Goal: Task Accomplishment & Management: Manage account settings

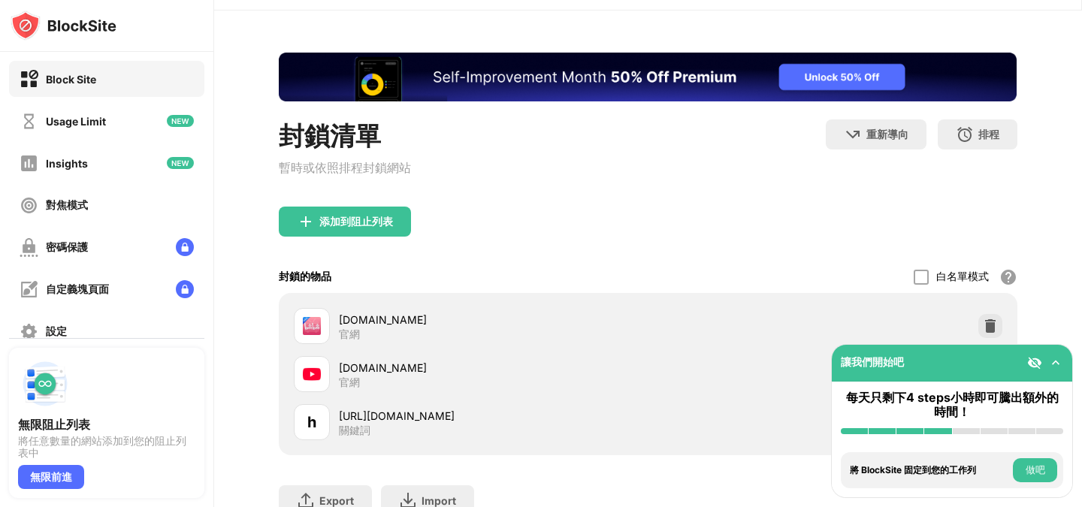
scroll to position [53, 0]
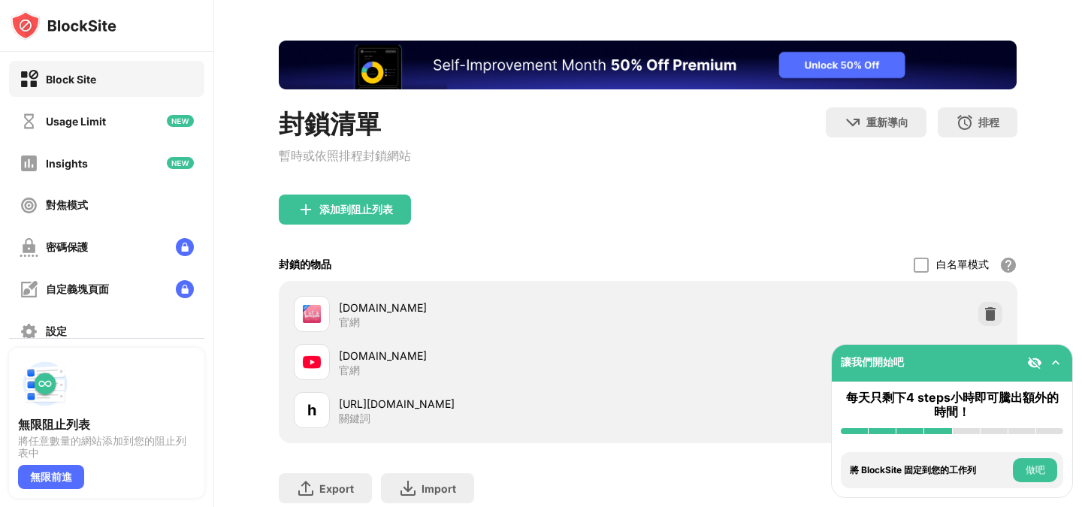
click at [1056, 361] on img at bounding box center [1055, 362] width 15 height 15
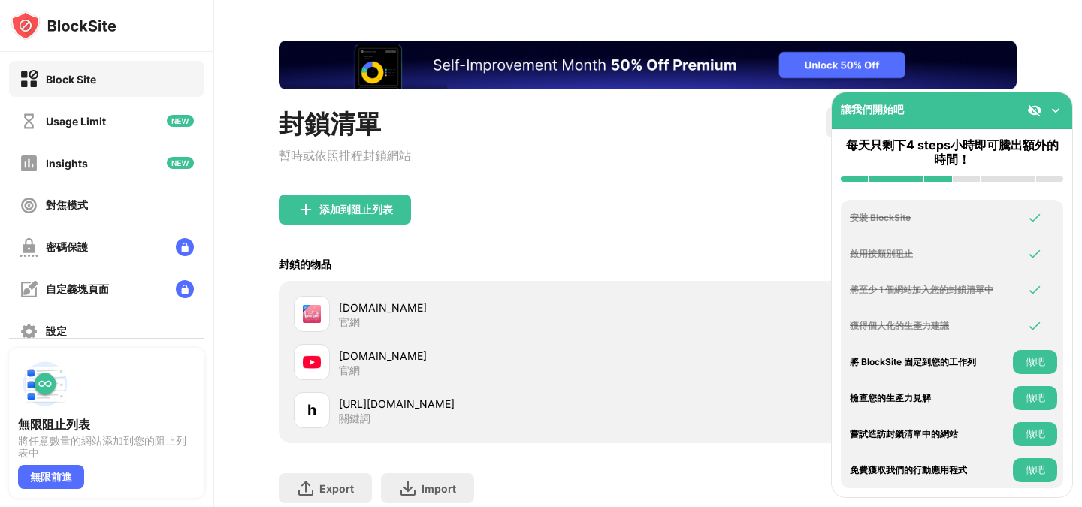
click at [1053, 115] on img at bounding box center [1055, 110] width 15 height 15
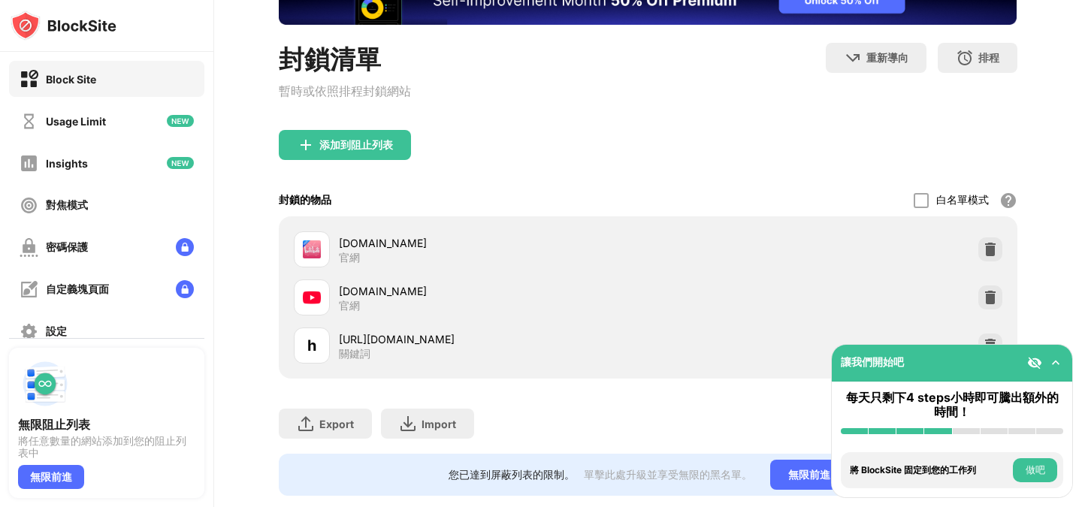
scroll to position [119, 0]
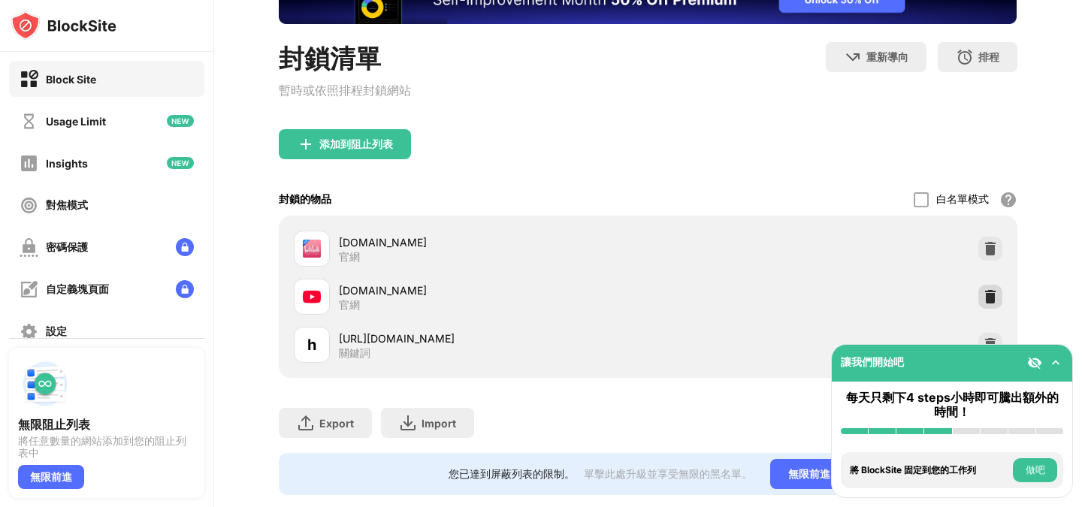
click at [994, 300] on img at bounding box center [990, 296] width 15 height 15
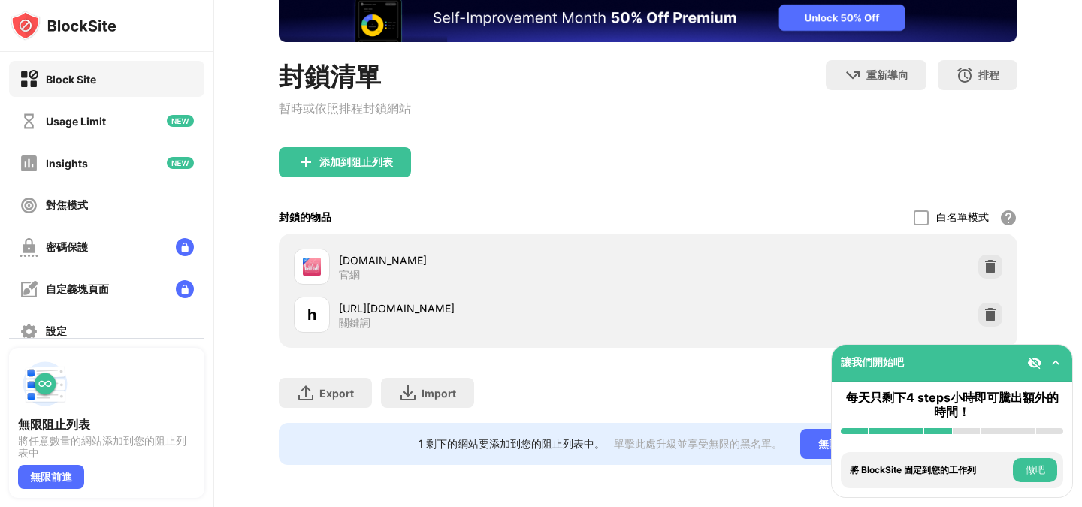
scroll to position [103, 0]
